Goal: Information Seeking & Learning: Find specific fact

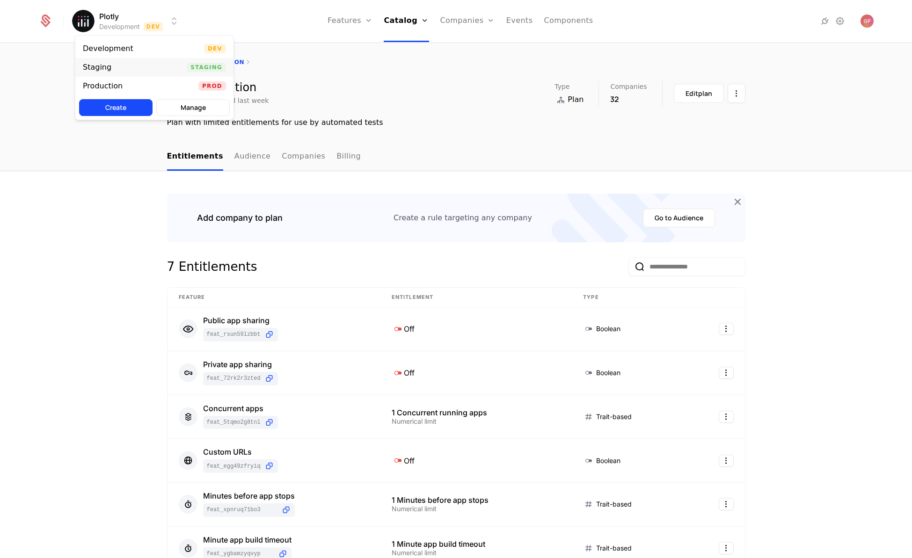
click at [148, 68] on div "Staging Staging" at bounding box center [154, 67] width 158 height 19
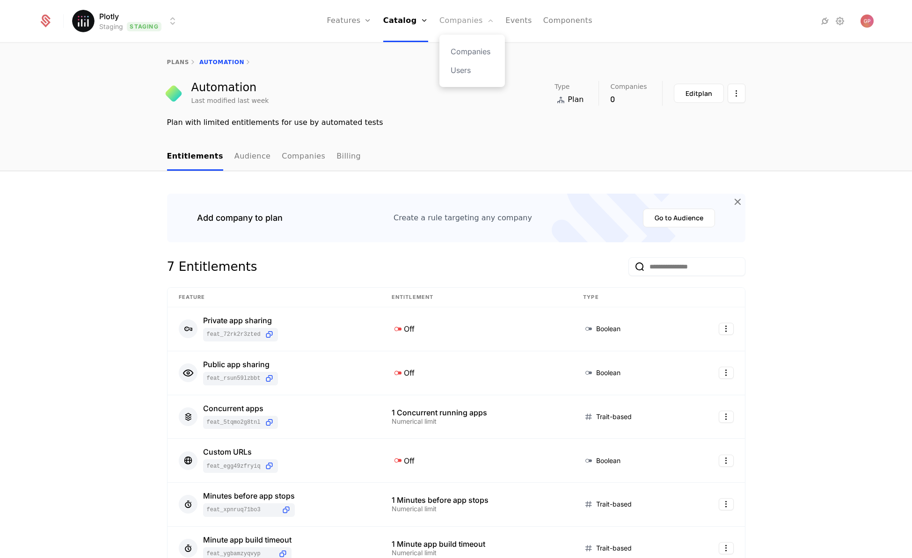
click at [467, 23] on link "Companies" at bounding box center [467, 21] width 55 height 42
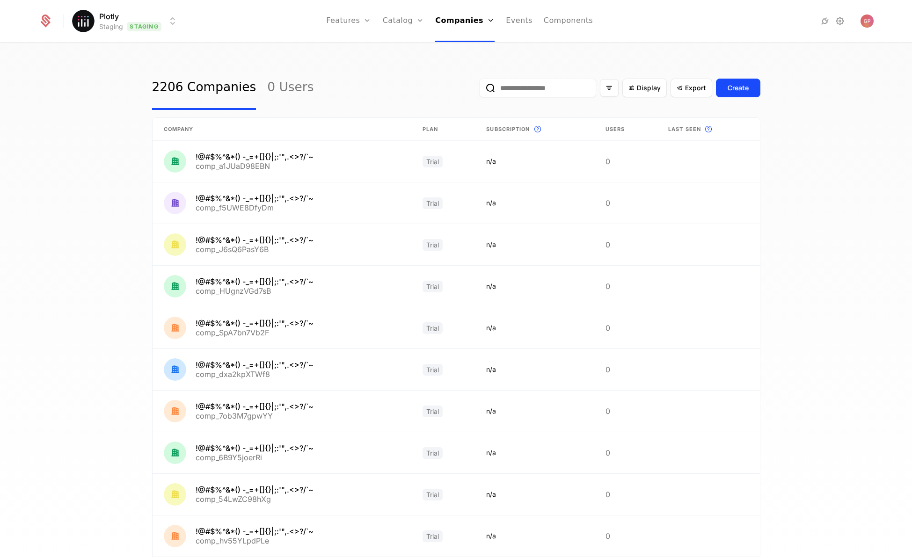
click at [541, 87] on input "email" at bounding box center [537, 88] width 117 height 19
click at [522, 88] on input "email" at bounding box center [537, 88] width 117 height 19
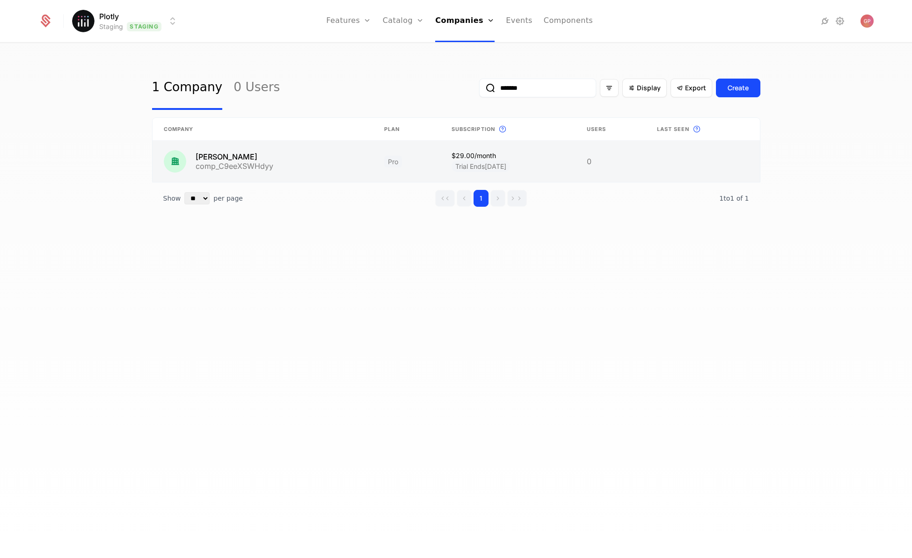
type input "*******"
click at [224, 155] on link at bounding box center [263, 161] width 220 height 41
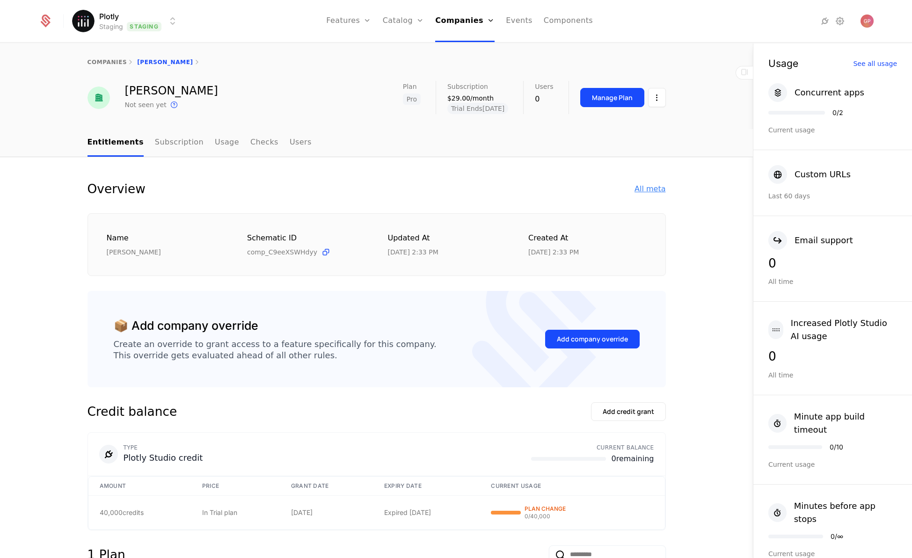
click at [637, 191] on div "All meta" at bounding box center [650, 188] width 31 height 11
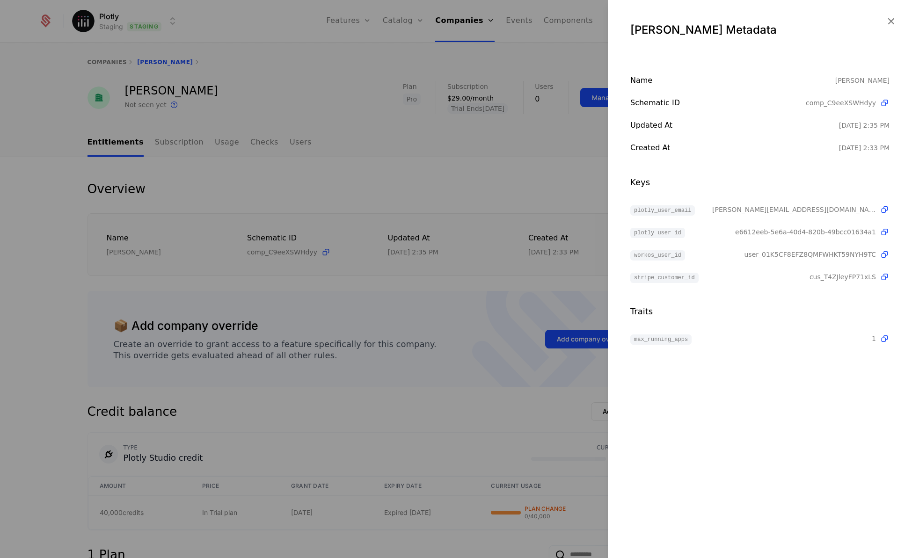
click at [257, 64] on div at bounding box center [456, 279] width 912 height 558
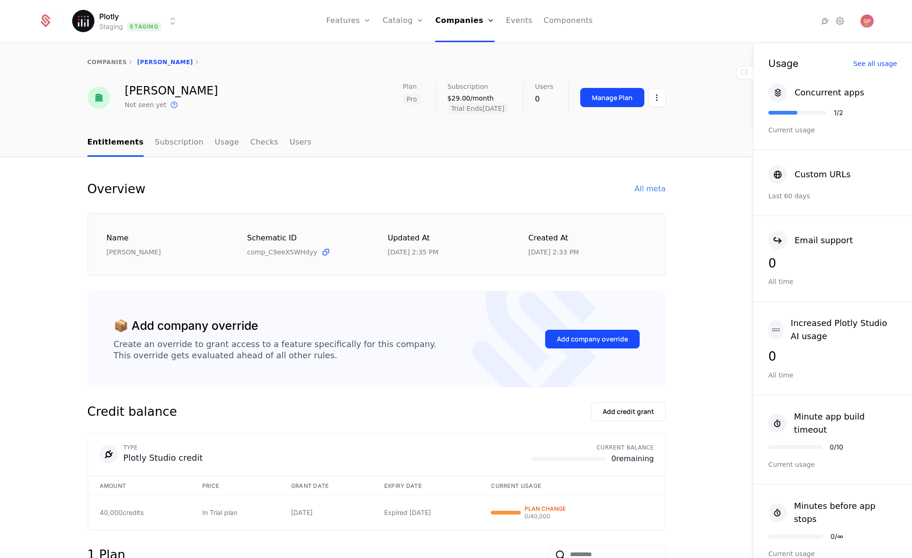
click at [162, 20] on html "Plotly Staging Staging Features Features Flags Catalog Plans Add Ons Credits Co…" at bounding box center [456, 279] width 912 height 558
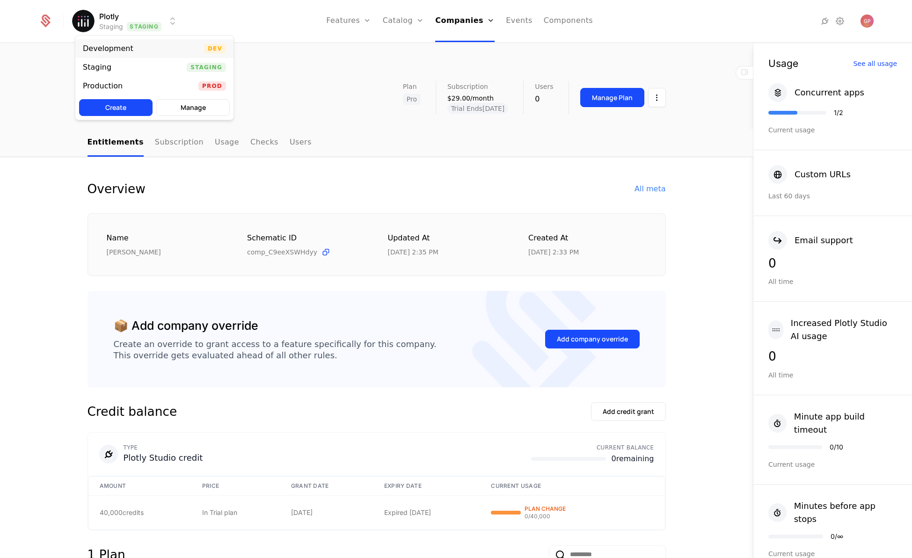
click at [172, 49] on div "Development Dev" at bounding box center [154, 48] width 158 height 19
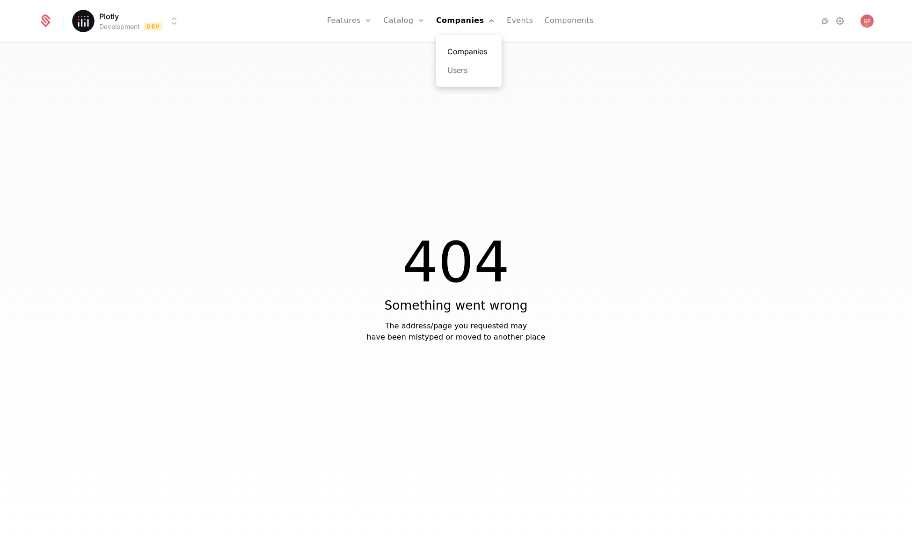
click at [467, 46] on link "Companies" at bounding box center [468, 51] width 43 height 11
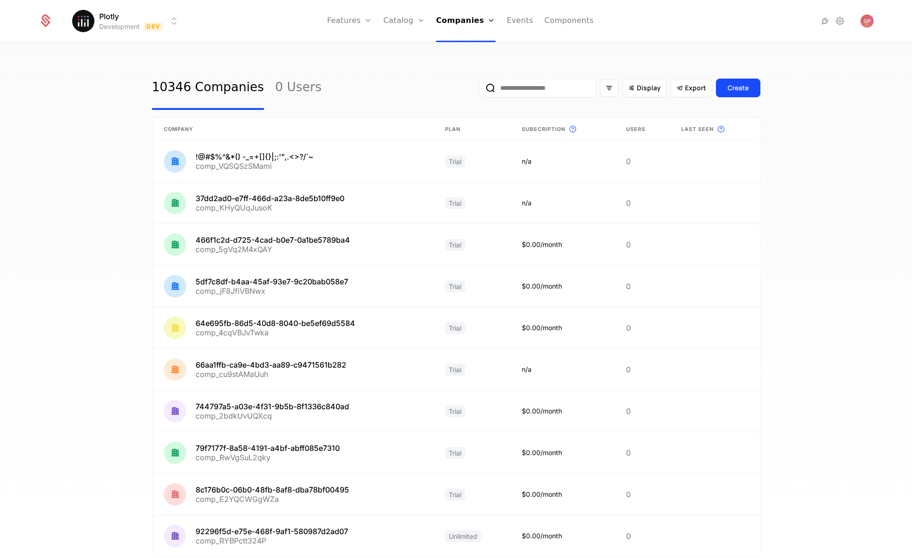
click at [545, 93] on input "email" at bounding box center [537, 88] width 117 height 19
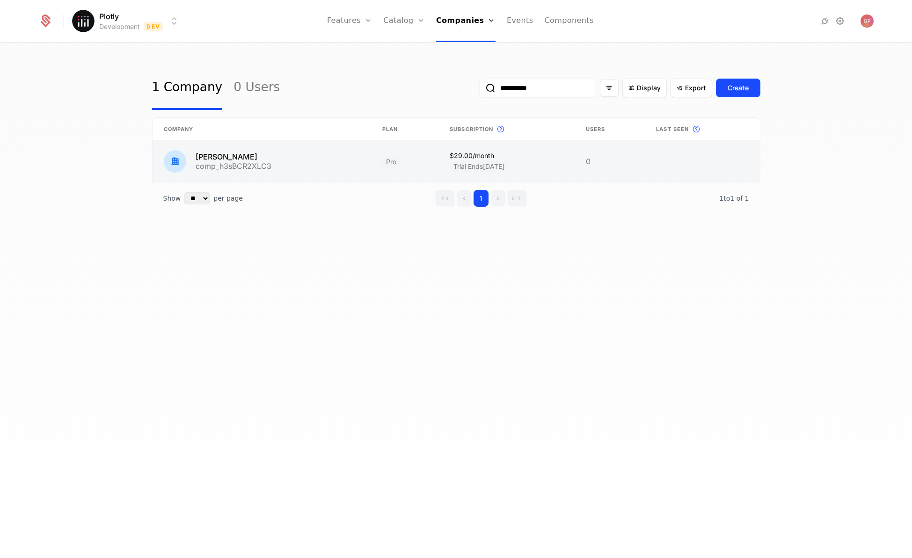
type input "**********"
click at [227, 153] on link at bounding box center [262, 161] width 219 height 41
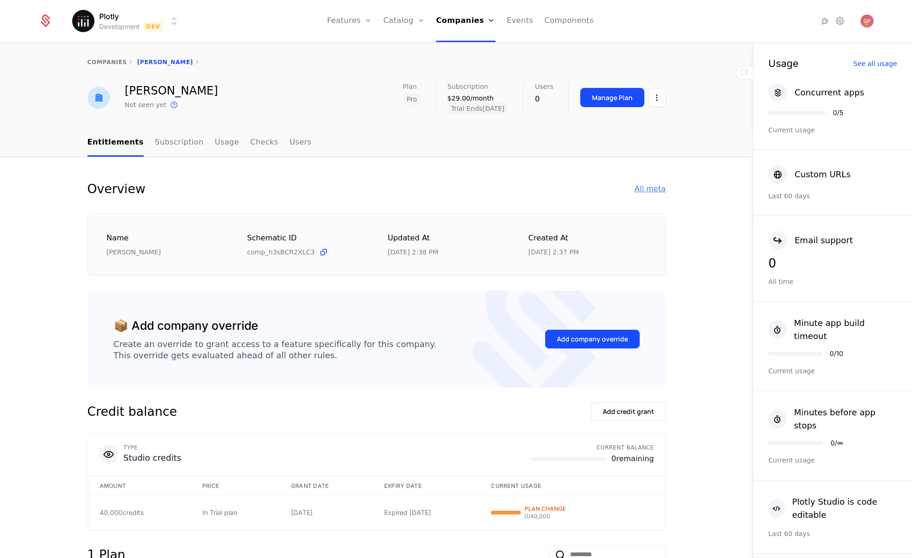
click at [652, 186] on div "All meta" at bounding box center [650, 188] width 31 height 11
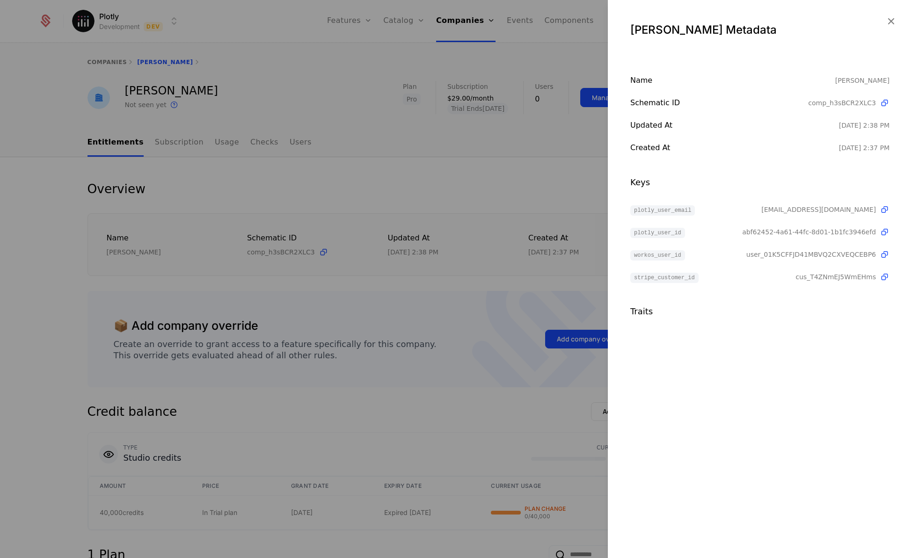
click at [771, 233] on span "abf62452-4a61-44fc-8d01-1b1fc3946efd" at bounding box center [809, 231] width 134 height 9
click at [829, 313] on div "Traits" at bounding box center [759, 311] width 259 height 13
click at [776, 233] on span "abf62452-4a61-44fc-8d01-1b1fc3946efd" at bounding box center [809, 231] width 134 height 9
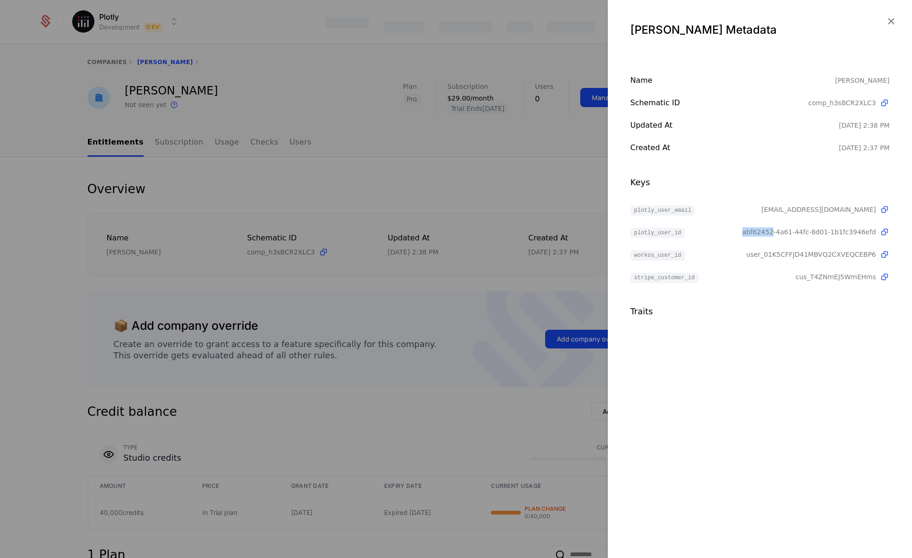
click at [776, 233] on span "abf62452-4a61-44fc-8d01-1b1fc3946efd" at bounding box center [809, 231] width 134 height 9
click at [768, 232] on span "abf62452-4a61-44fc-8d01-1b1fc3946efd" at bounding box center [809, 231] width 134 height 9
drag, startPoint x: 768, startPoint y: 232, endPoint x: 853, endPoint y: 231, distance: 84.7
click at [853, 231] on span "abf62452-4a61-44fc-8d01-1b1fc3946efd" at bounding box center [809, 231] width 134 height 9
click at [864, 253] on span "user_01K5CFFJD41MBVQ2CXVEQCEBP6" at bounding box center [812, 254] width 130 height 9
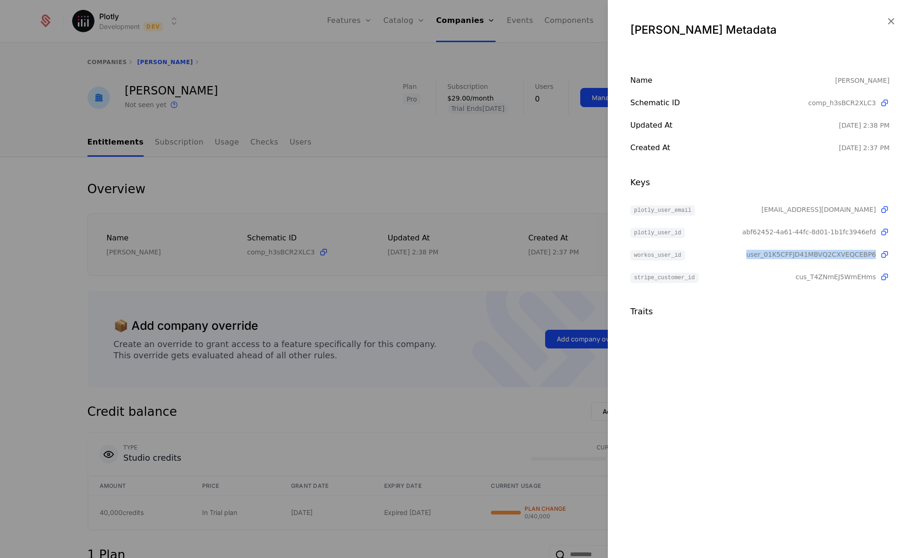
click at [864, 253] on span "user_01K5CFFJD41MBVQ2CXVEQCEBP6" at bounding box center [812, 254] width 130 height 9
click at [778, 251] on span "user_01K5CFFJD41MBVQ2CXVEQCEBP6" at bounding box center [812, 254] width 130 height 9
click at [759, 230] on span "abf62452-4a61-44fc-8d01-1b1fc3946efd" at bounding box center [809, 231] width 134 height 9
drag, startPoint x: 759, startPoint y: 230, endPoint x: 843, endPoint y: 235, distance: 84.4
click at [843, 235] on span "abf62452-4a61-44fc-8d01-1b1fc3946efd" at bounding box center [809, 231] width 134 height 9
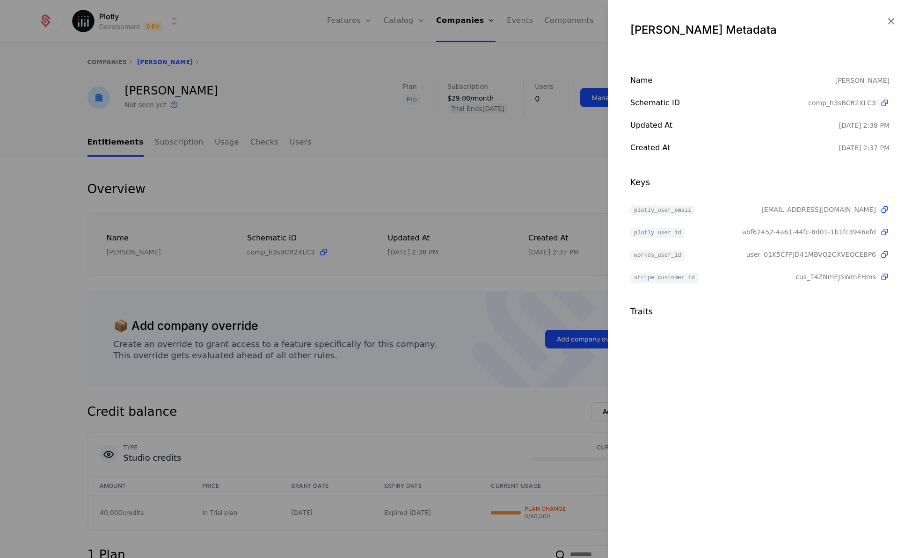
click at [865, 274] on span "cus_T4ZNmEJ5WmEHms" at bounding box center [836, 276] width 81 height 9
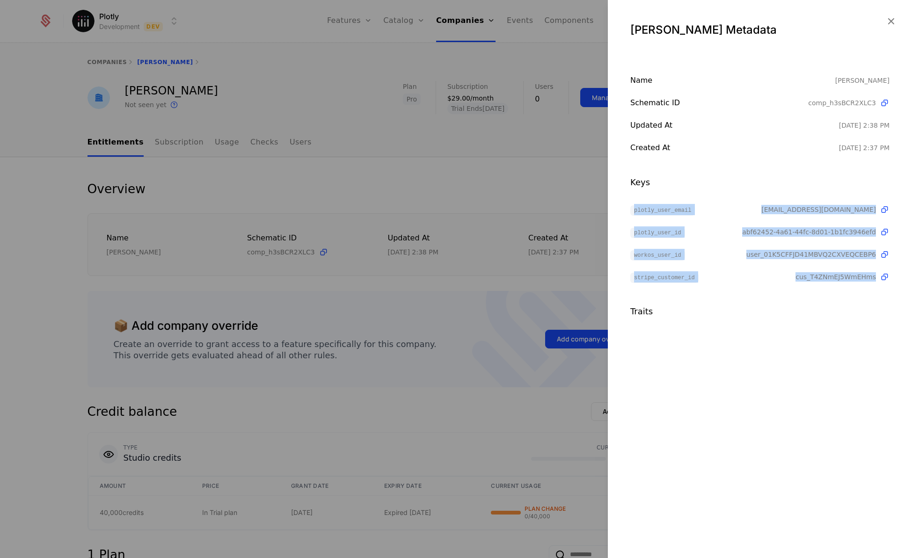
drag, startPoint x: 865, startPoint y: 274, endPoint x: 649, endPoint y: 210, distance: 225.4
click at [649, 210] on div "plotly_user_email [EMAIL_ADDRESS][DOMAIN_NAME] plotly_user_id abf62452-4a61-44f…" at bounding box center [759, 243] width 259 height 79
copy div "plotly_user_email [EMAIL_ADDRESS][DOMAIN_NAME] plotly_user_id abf62452-4a61-44f…"
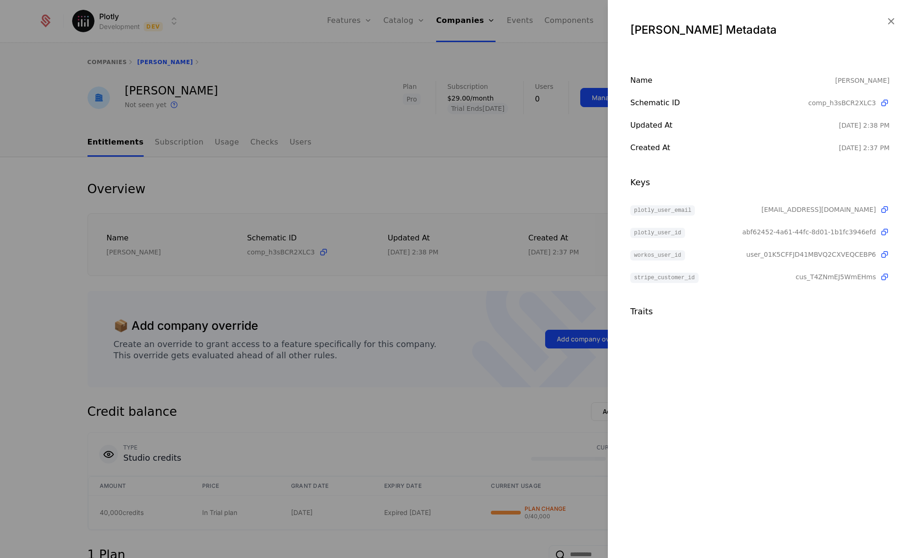
click at [467, 289] on div at bounding box center [456, 279] width 912 height 558
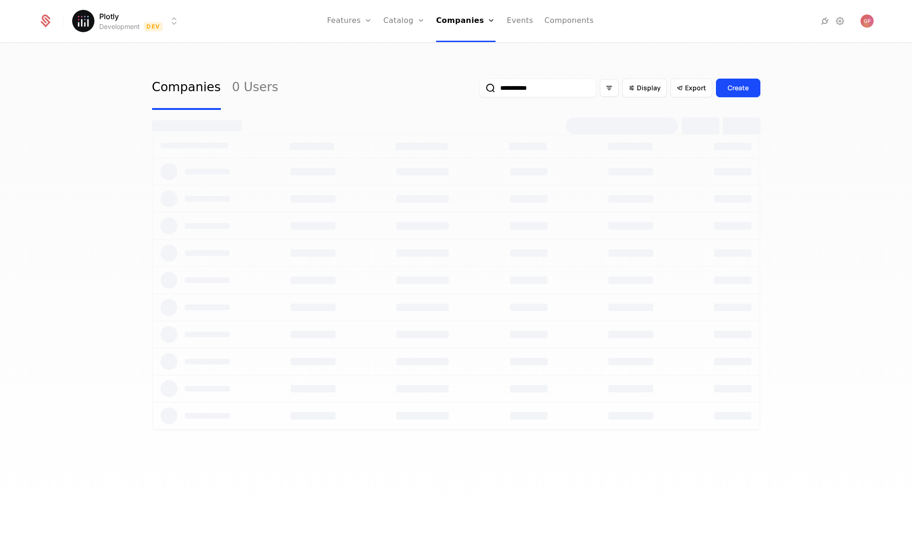
click at [523, 87] on input "**********" at bounding box center [537, 88] width 117 height 19
type input "**********"
click at [479, 90] on button "submit" at bounding box center [479, 90] width 0 height 0
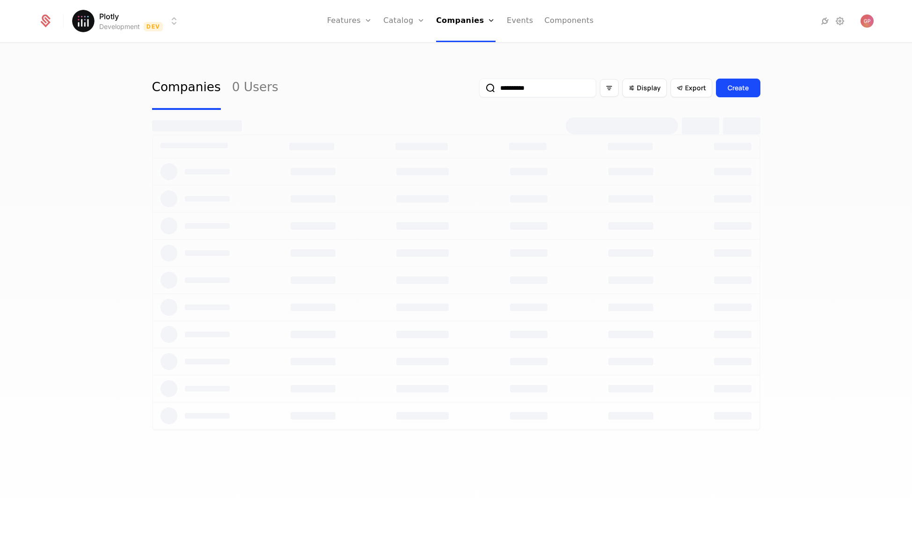
click at [831, 116] on div "**********" at bounding box center [456, 304] width 912 height 520
click at [535, 87] on input "**********" at bounding box center [537, 88] width 117 height 19
click at [479, 90] on button "submit" at bounding box center [479, 90] width 0 height 0
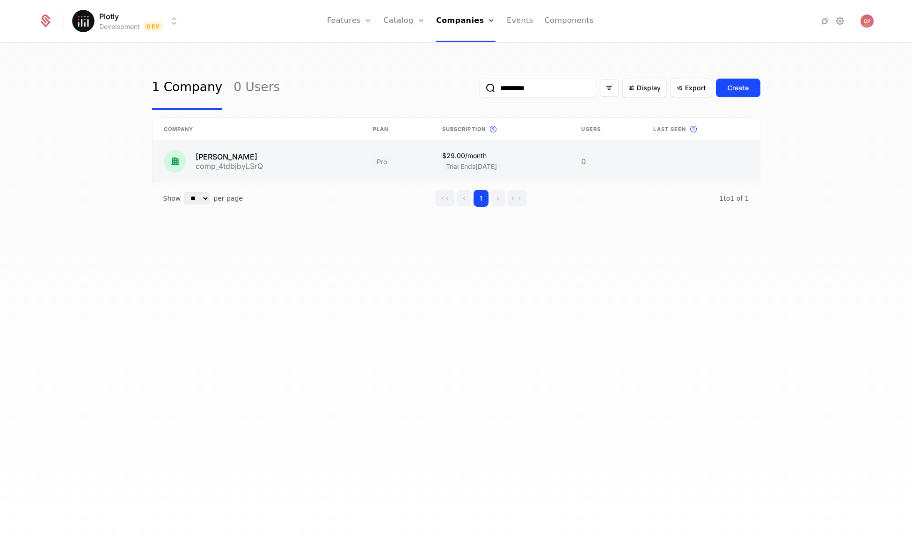
click at [291, 154] on link at bounding box center [257, 161] width 209 height 41
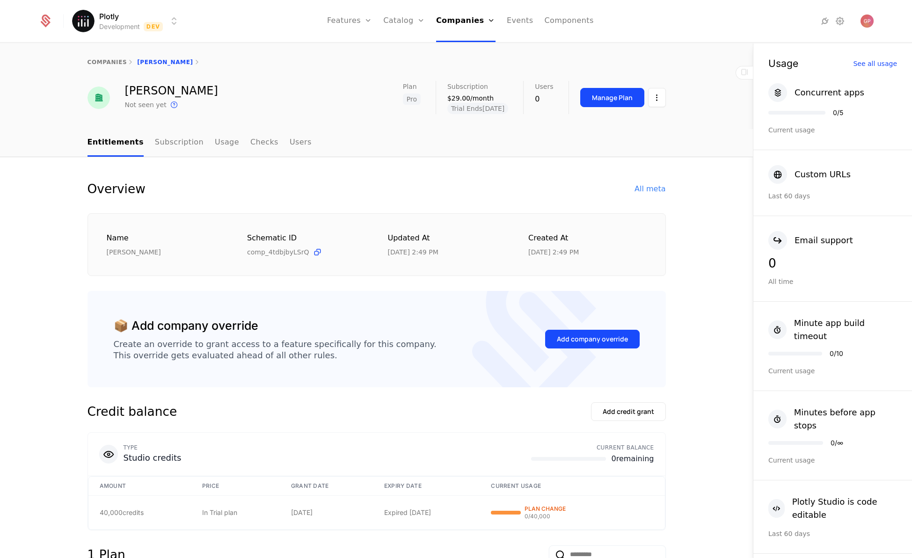
click at [647, 195] on div "Overview All meta" at bounding box center [377, 189] width 579 height 19
click at [648, 193] on div "All meta" at bounding box center [650, 188] width 31 height 11
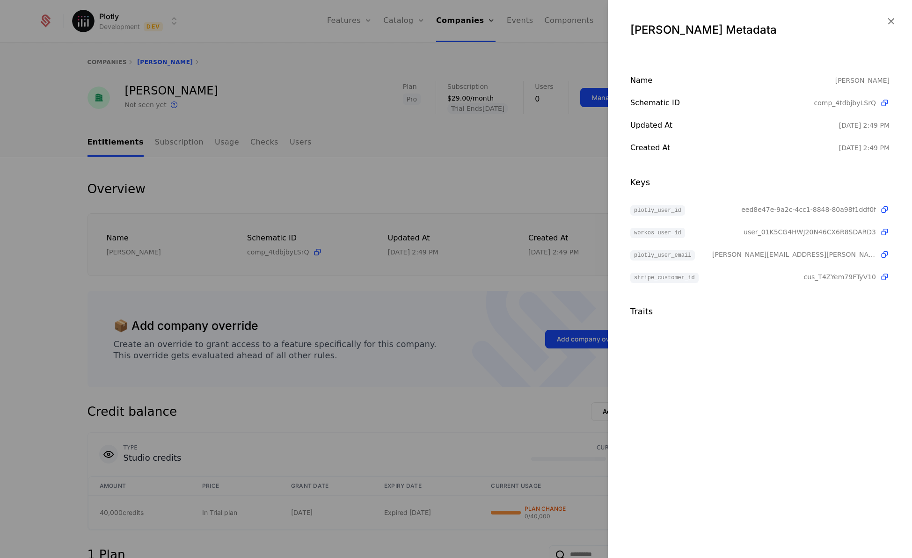
drag, startPoint x: 259, startPoint y: 57, endPoint x: 184, endPoint y: 14, distance: 86.2
click at [259, 56] on div at bounding box center [456, 279] width 912 height 558
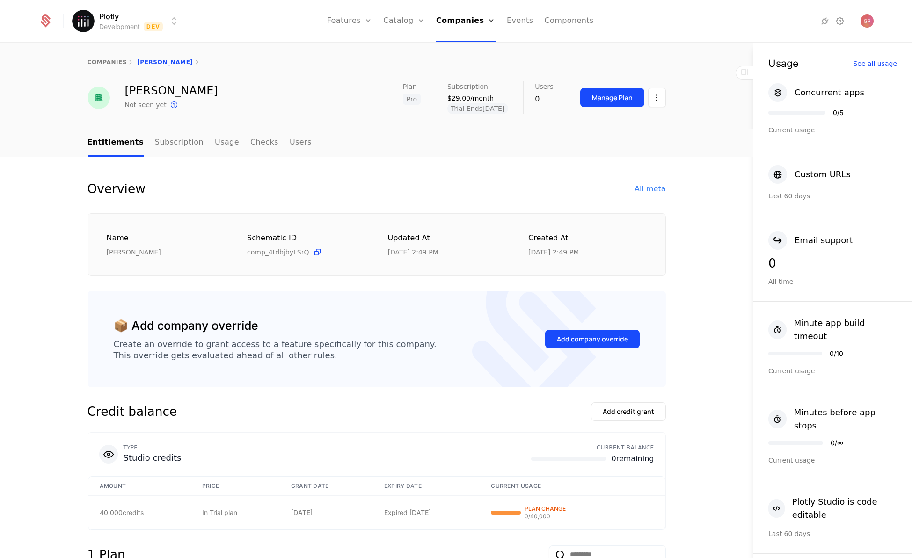
click at [172, 19] on html "Plotly Development Dev Features Features Flags Catalog Plans Add Ons Credits Co…" at bounding box center [456, 279] width 912 height 558
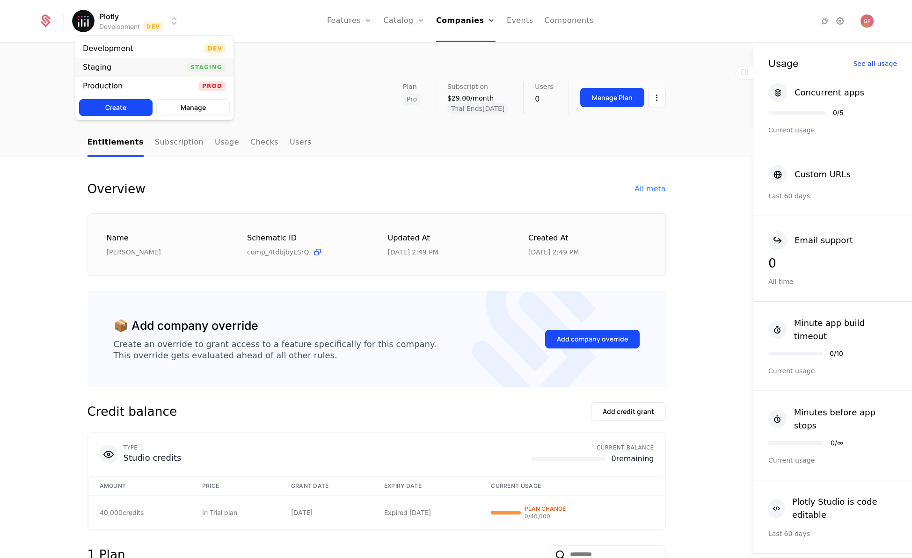
click at [161, 67] on div "Staging Staging" at bounding box center [154, 67] width 158 height 19
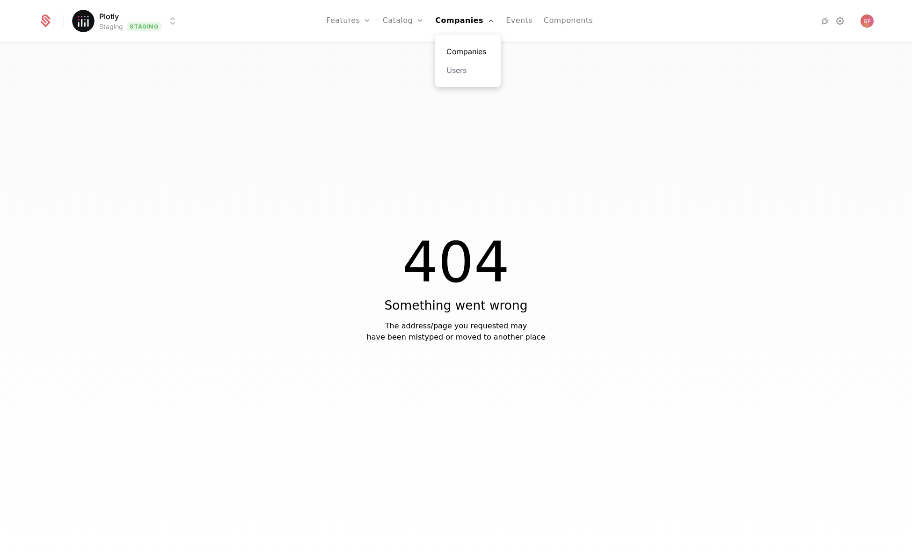
click at [475, 53] on link "Companies" at bounding box center [468, 51] width 43 height 11
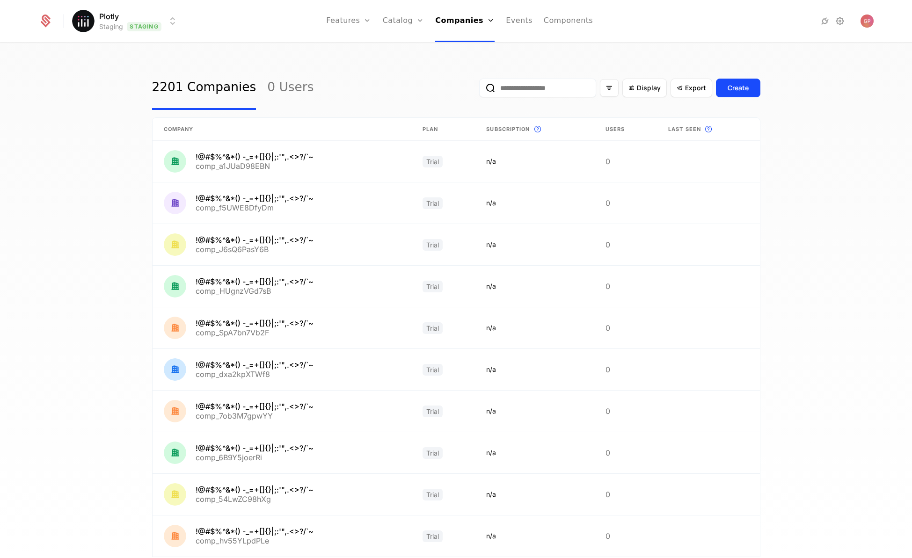
click at [521, 88] on input "email" at bounding box center [537, 88] width 117 height 19
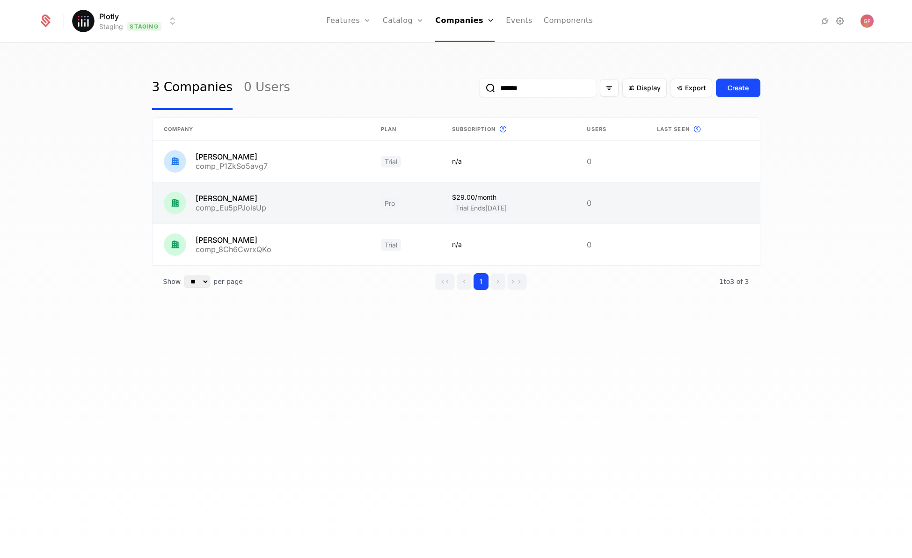
type input "*******"
click at [310, 188] on link at bounding box center [261, 203] width 217 height 41
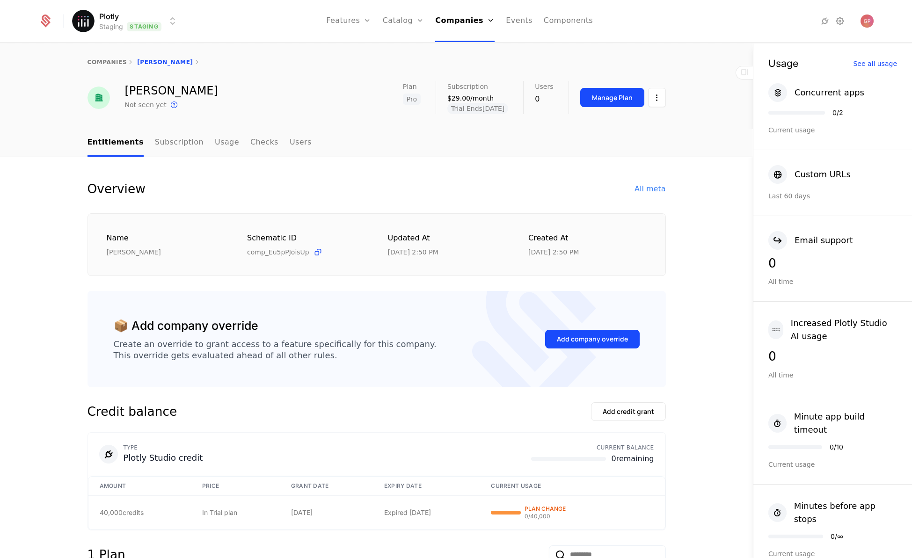
click at [652, 188] on div "All meta" at bounding box center [650, 188] width 31 height 11
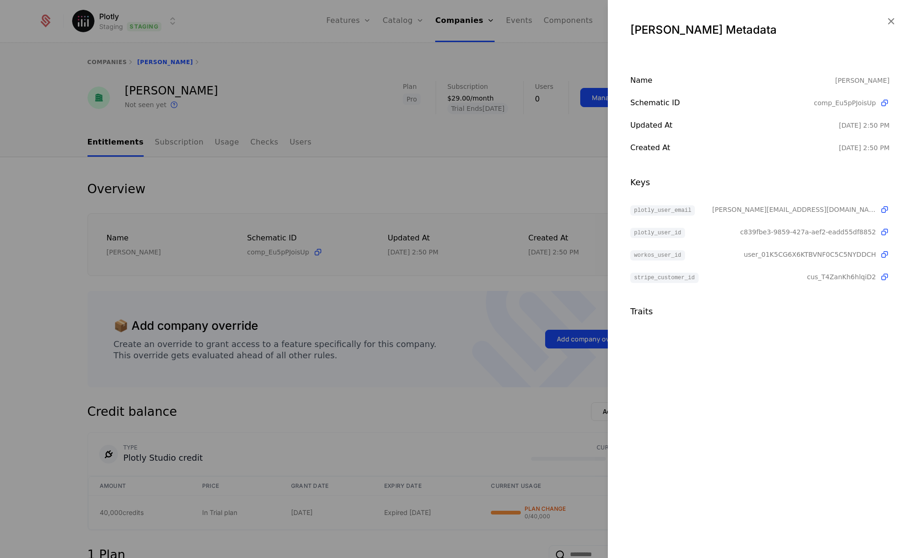
click at [291, 143] on div at bounding box center [456, 279] width 912 height 558
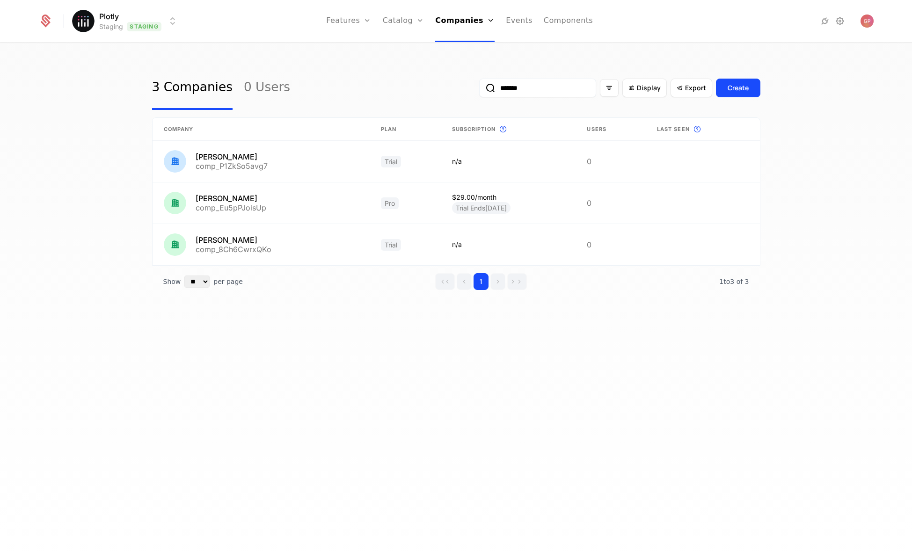
click at [557, 88] on input "*******" at bounding box center [537, 88] width 117 height 19
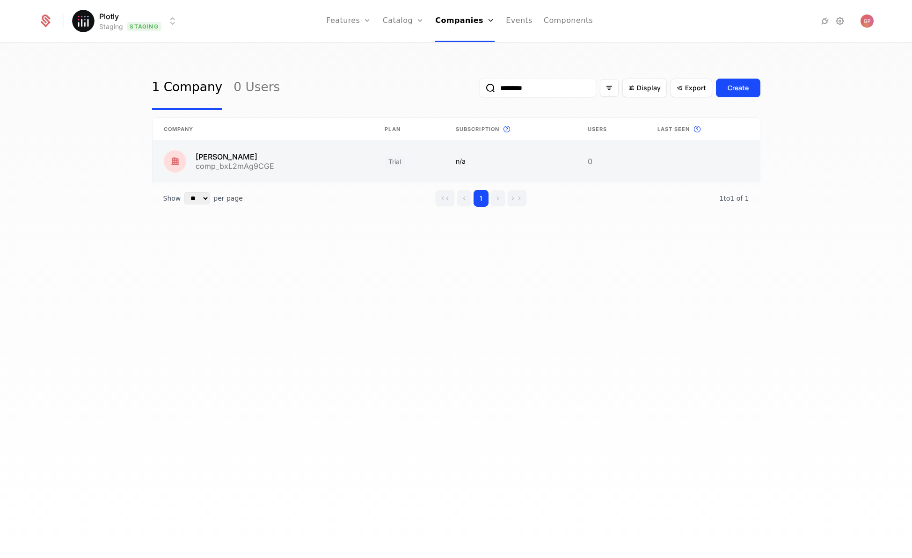
type input "*********"
click at [282, 153] on link at bounding box center [263, 161] width 221 height 41
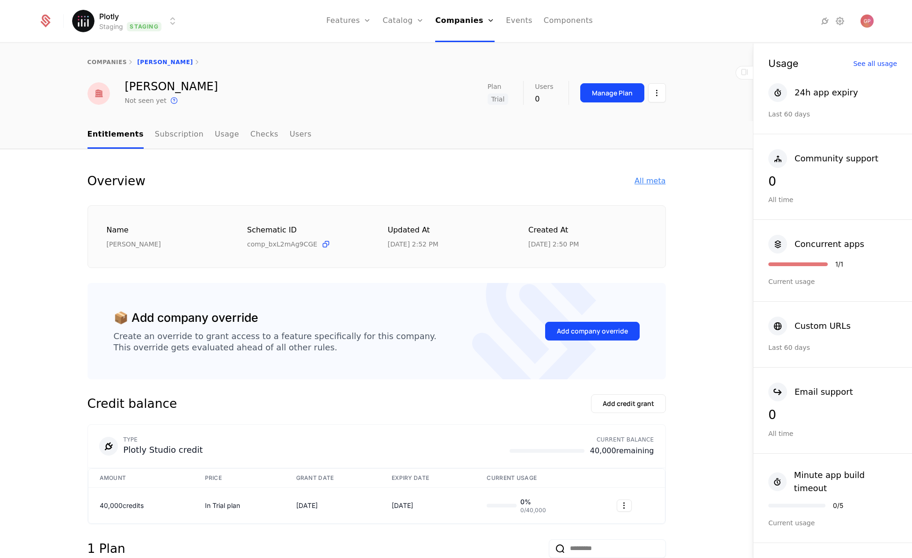
click at [660, 180] on div "All meta" at bounding box center [650, 181] width 31 height 11
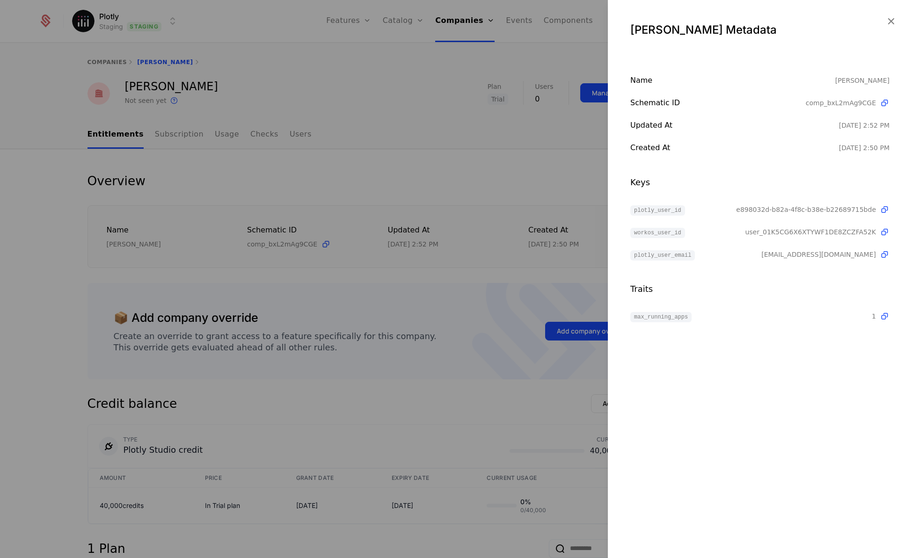
click at [781, 208] on span "e898032d-b82a-4f8c-b38e-b22689715bde" at bounding box center [806, 209] width 140 height 9
